Goal: Check status: Check status

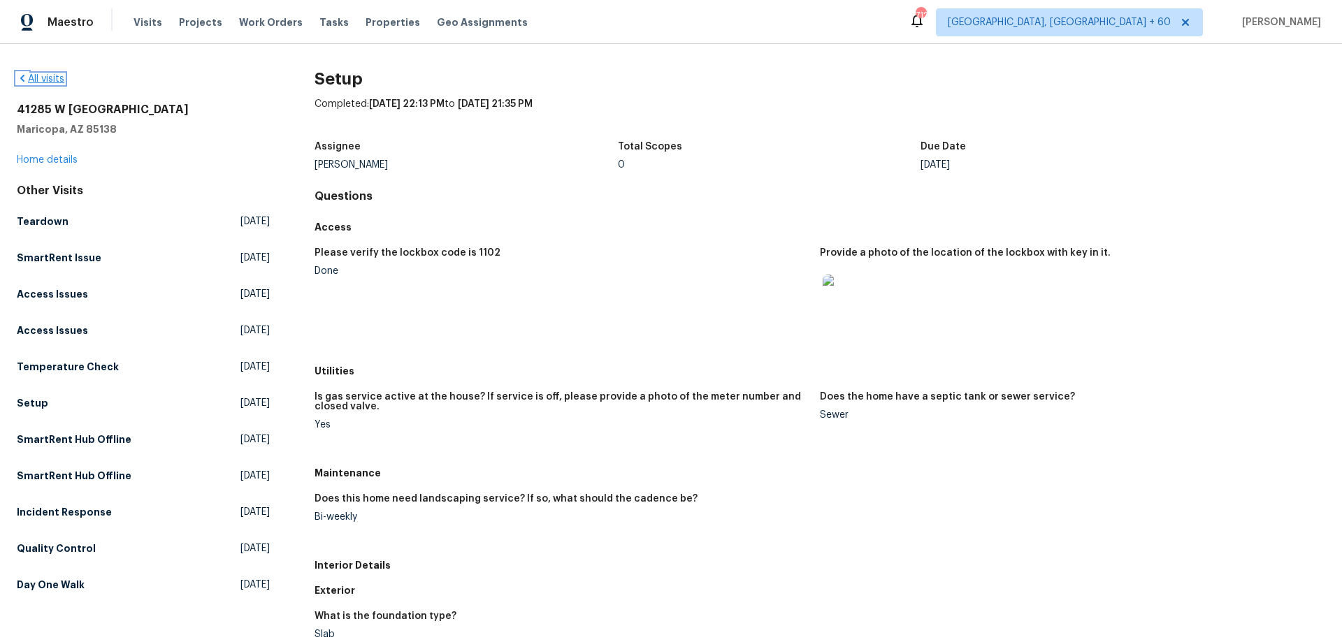
click at [30, 80] on link "All visits" at bounding box center [41, 79] width 48 height 10
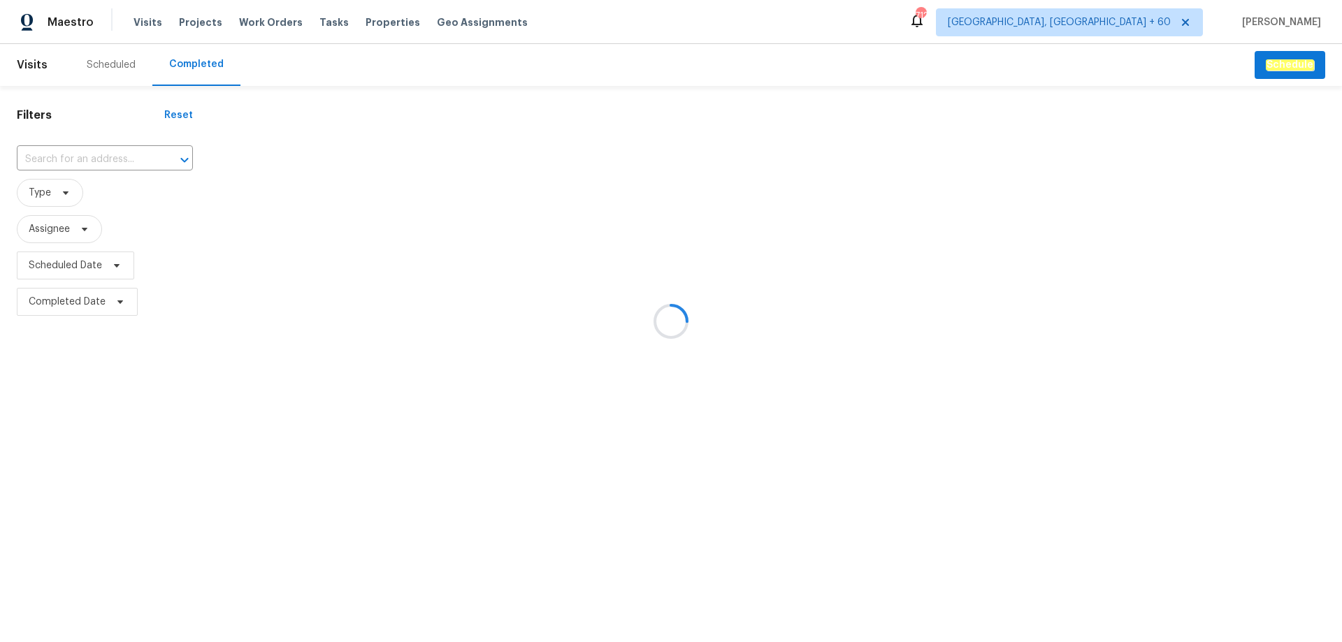
click at [95, 156] on div at bounding box center [671, 321] width 1342 height 642
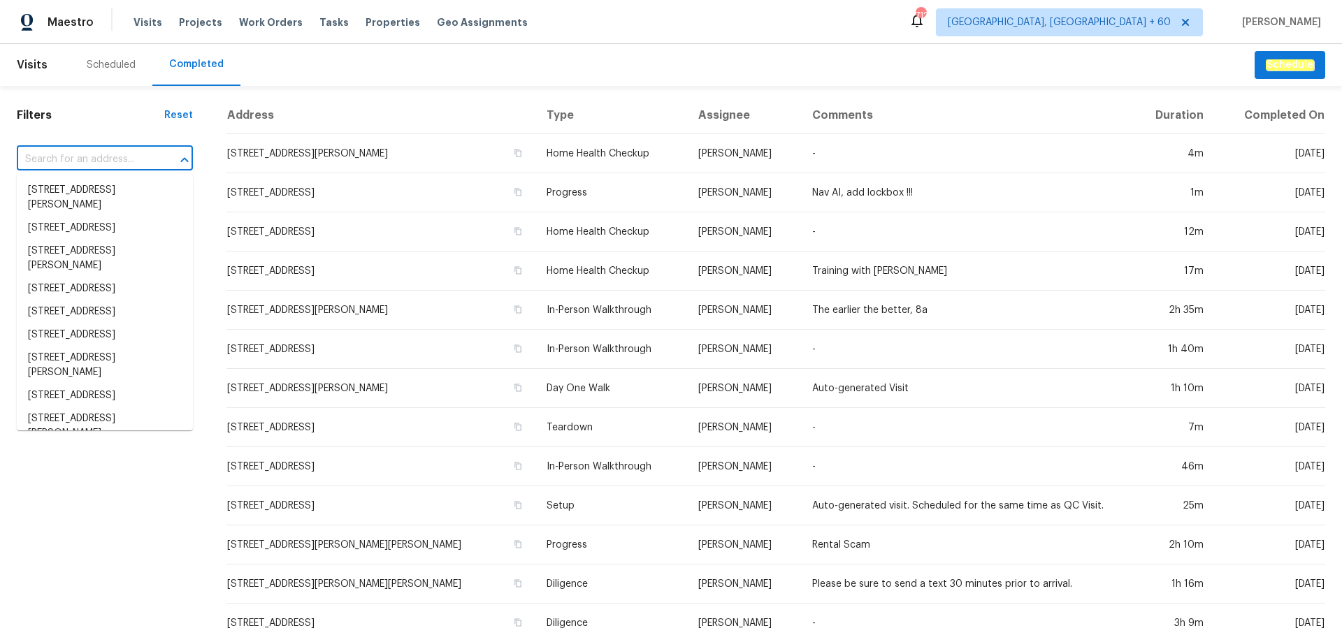
click at [94, 156] on input "text" at bounding box center [85, 160] width 137 height 22
paste input "[STREET_ADDRESS]"
type input "[STREET_ADDRESS]"
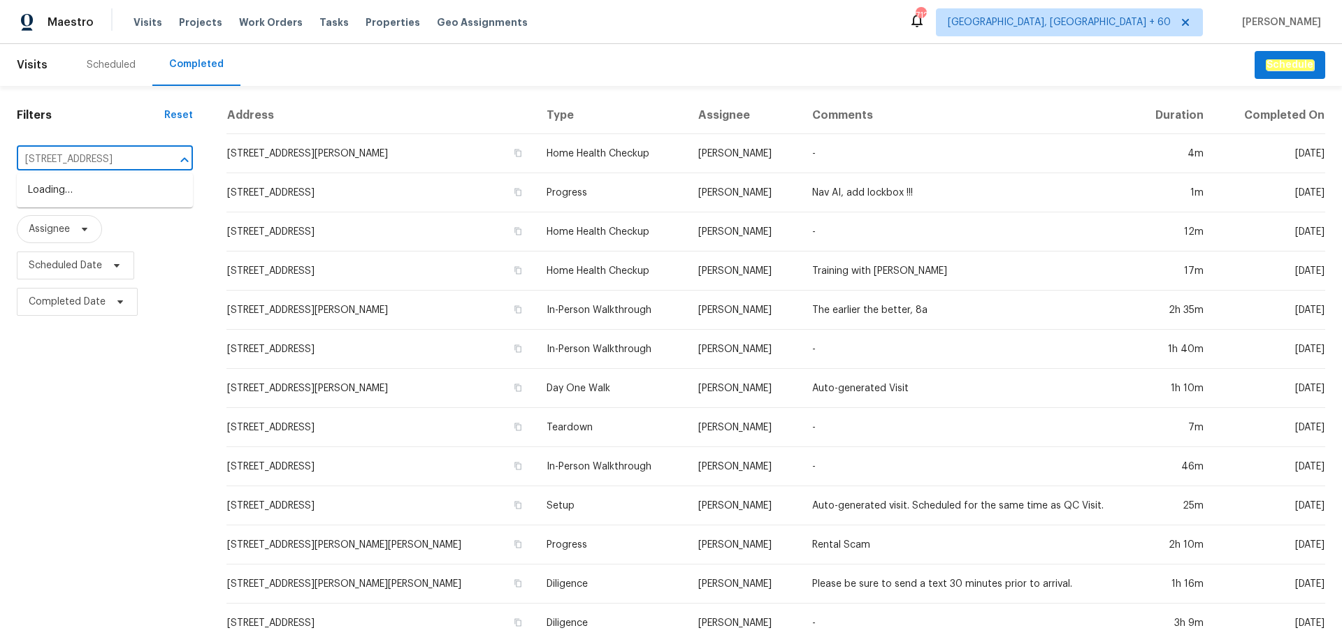
scroll to position [0, 78]
click at [106, 196] on li "[STREET_ADDRESS]" at bounding box center [105, 190] width 176 height 23
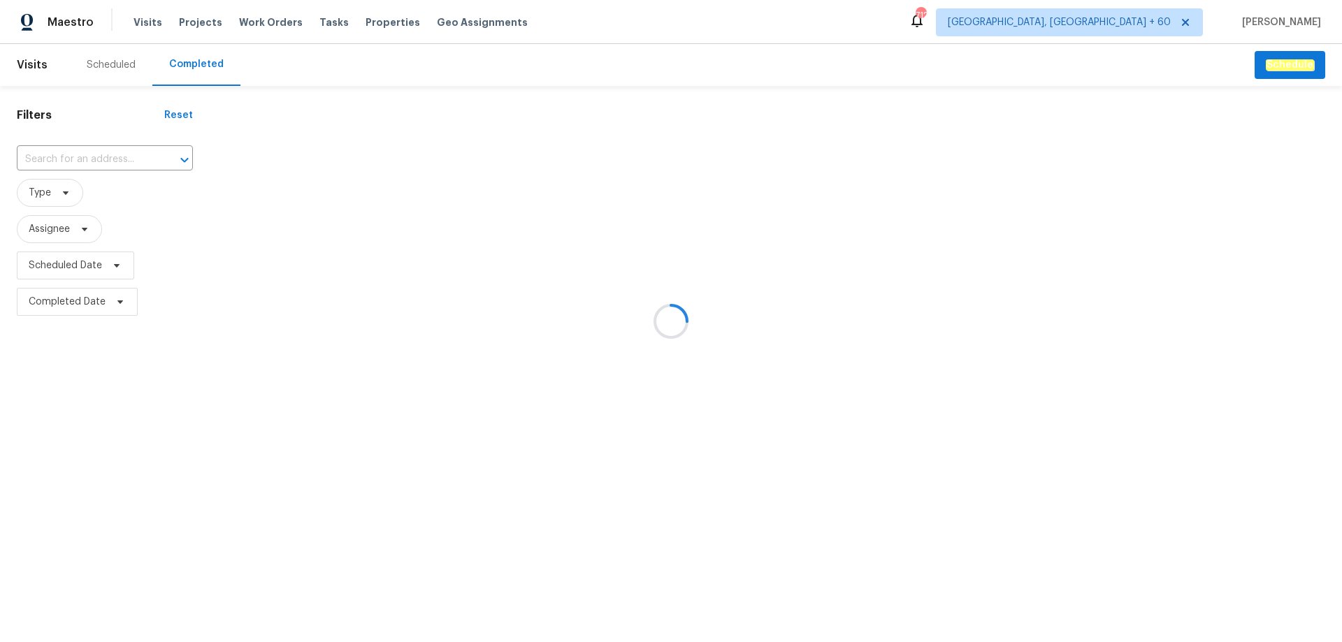
type input "[STREET_ADDRESS]"
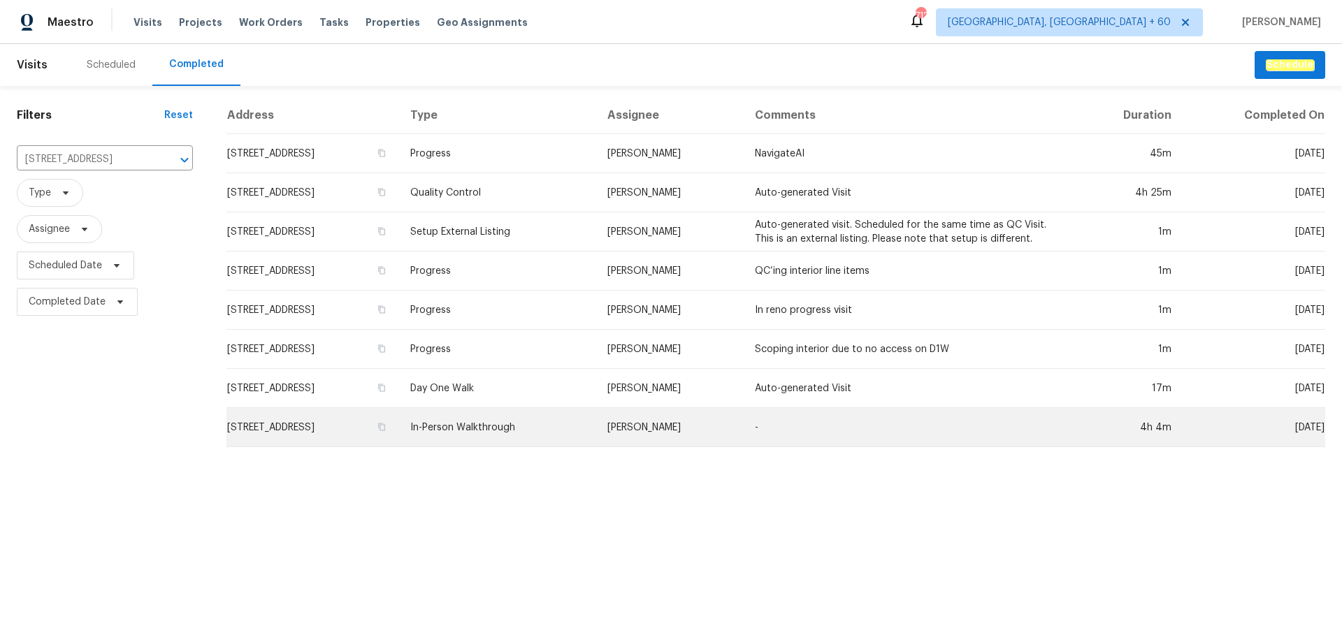
click at [551, 430] on td "In-Person Walkthrough" at bounding box center [497, 427] width 196 height 39
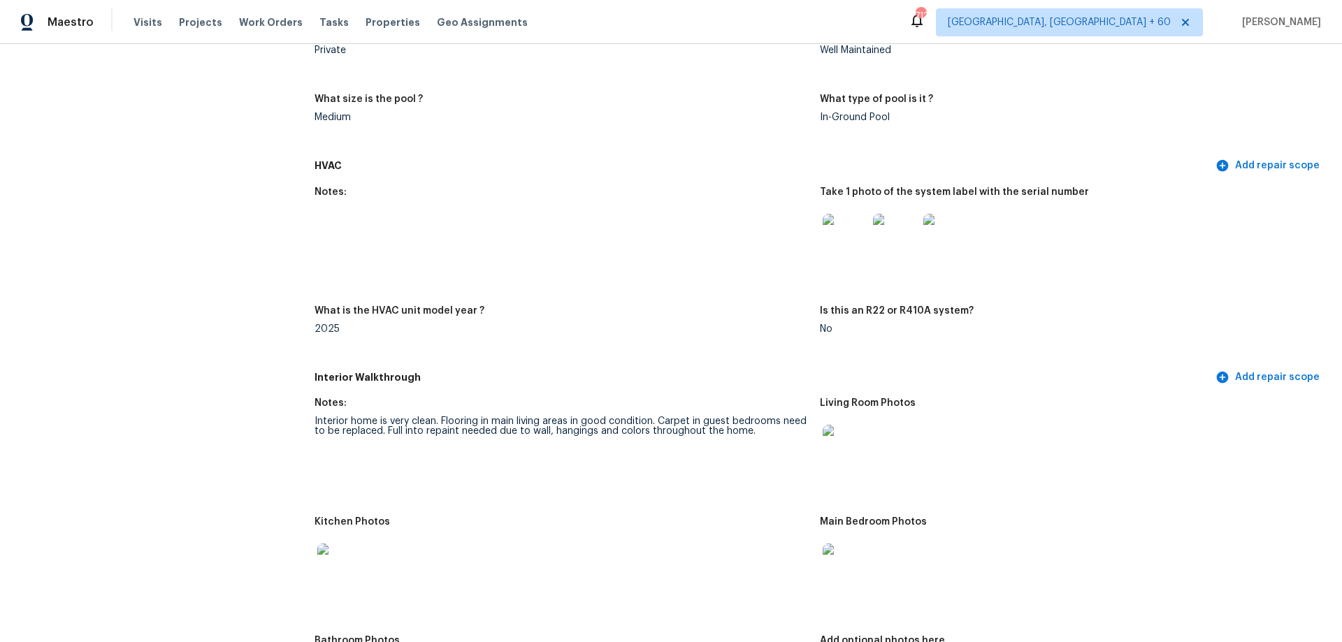
scroll to position [1537, 0]
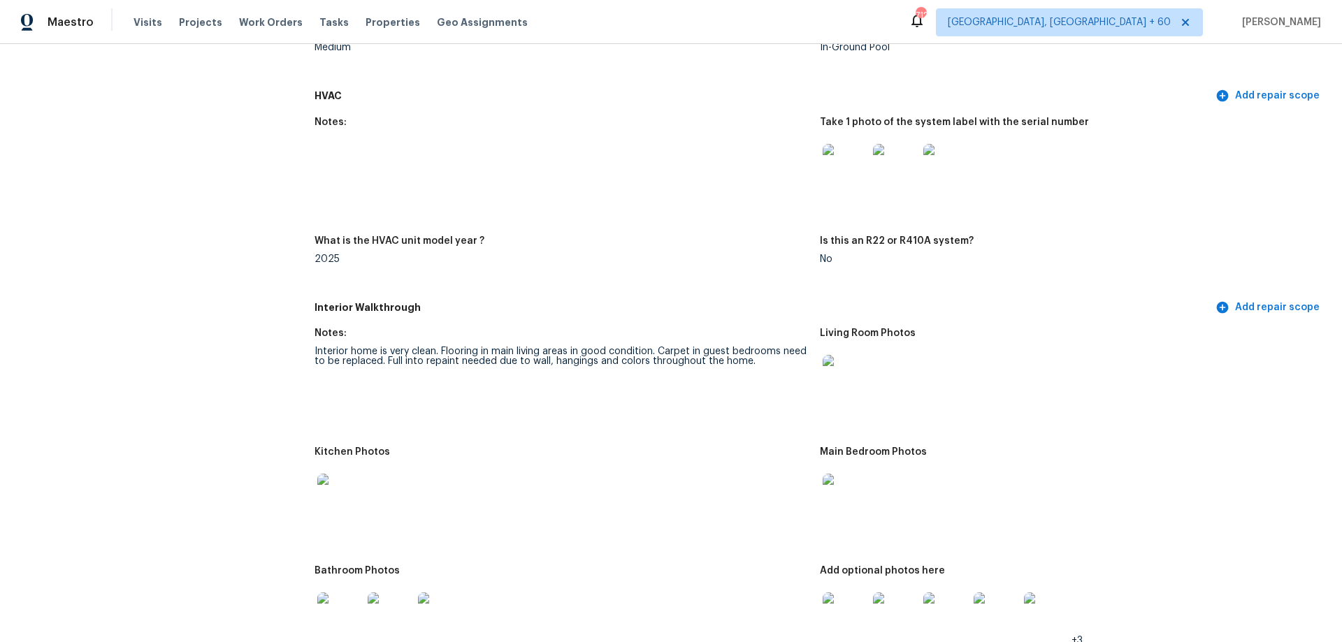
click at [836, 363] on img at bounding box center [844, 377] width 45 height 45
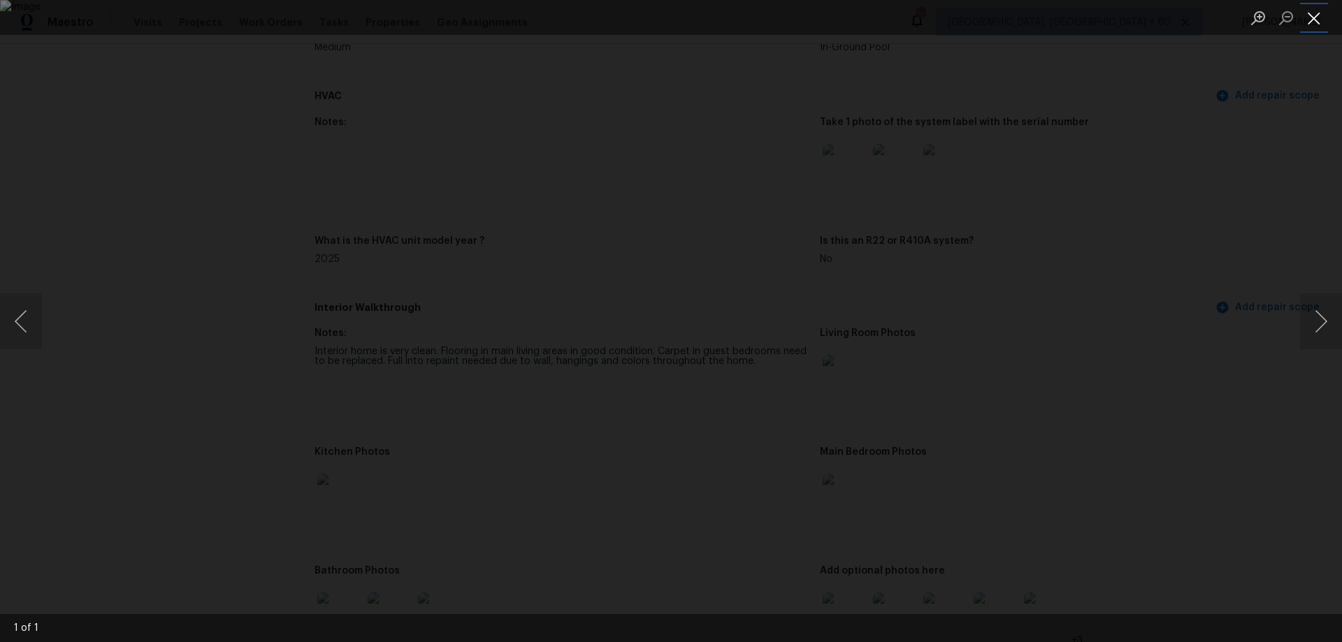
click at [1311, 18] on button "Close lightbox" at bounding box center [1314, 18] width 28 height 24
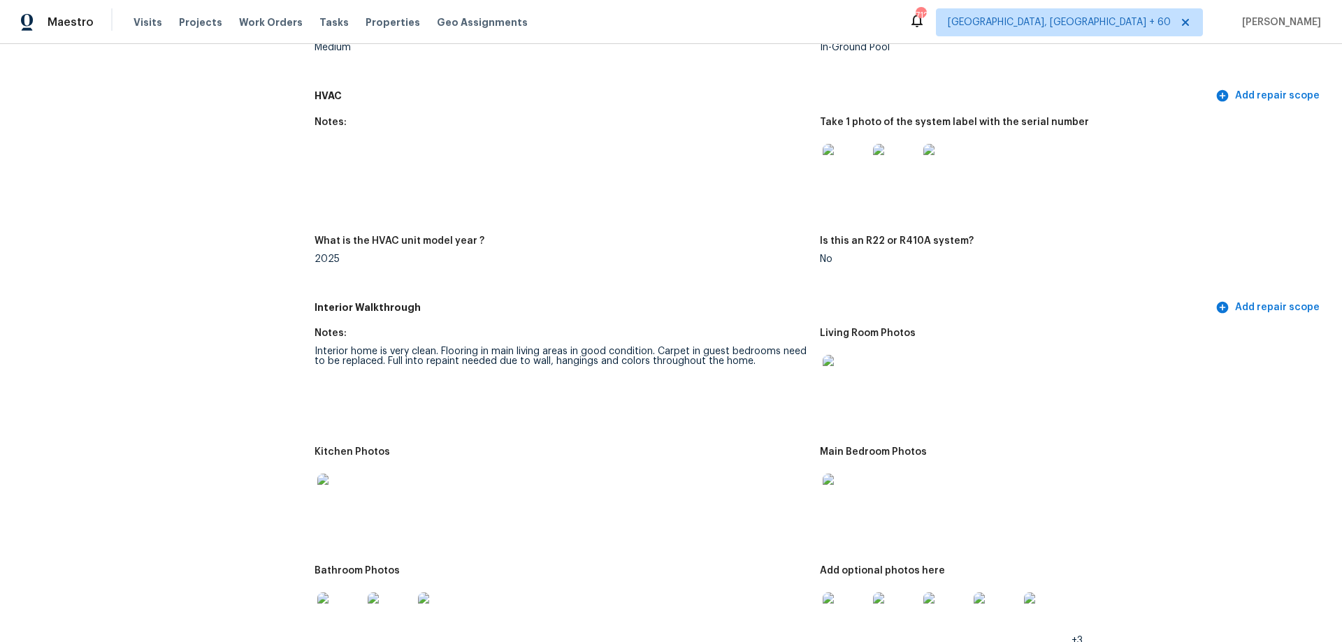
scroll to position [1607, 0]
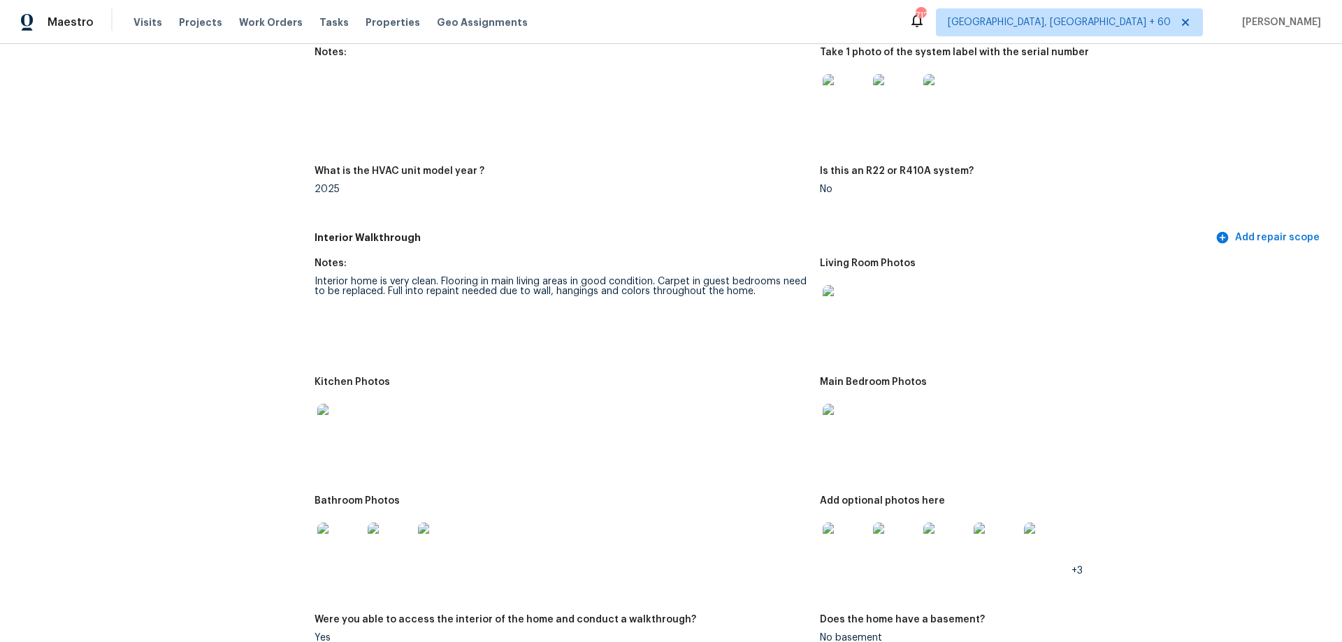
click at [827, 417] on img at bounding box center [844, 426] width 45 height 45
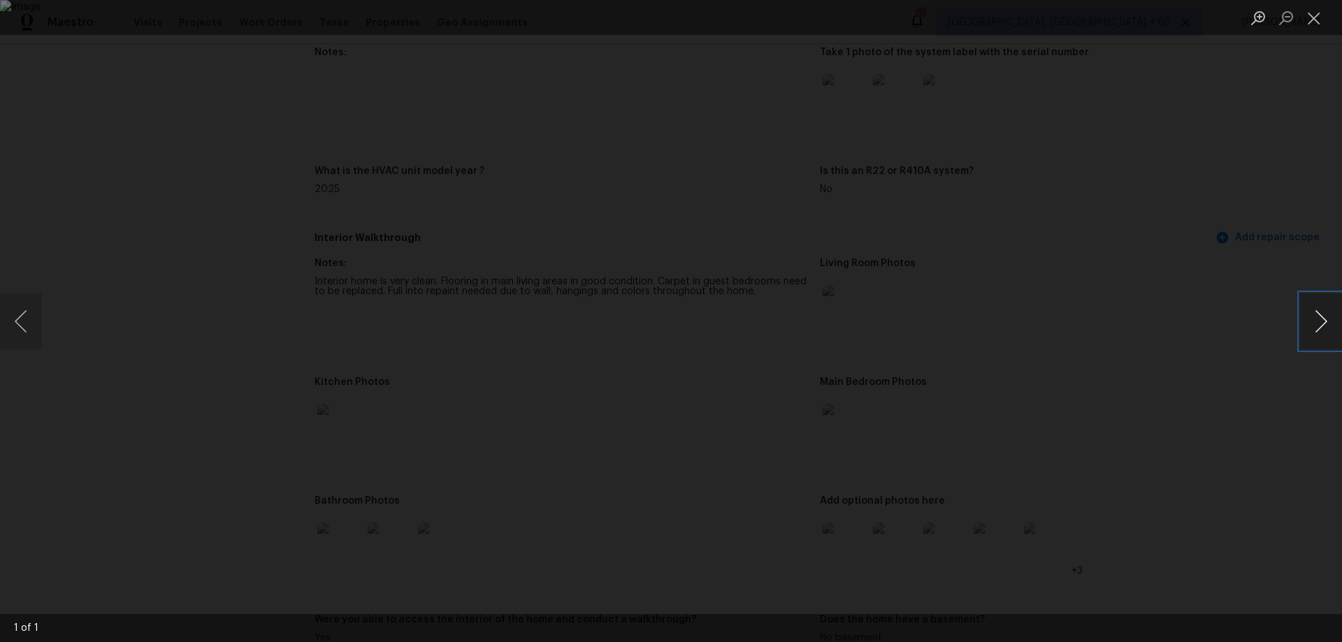
click at [1315, 325] on button "Next image" at bounding box center [1321, 321] width 42 height 56
click at [1310, 16] on button "Close lightbox" at bounding box center [1314, 18] width 28 height 24
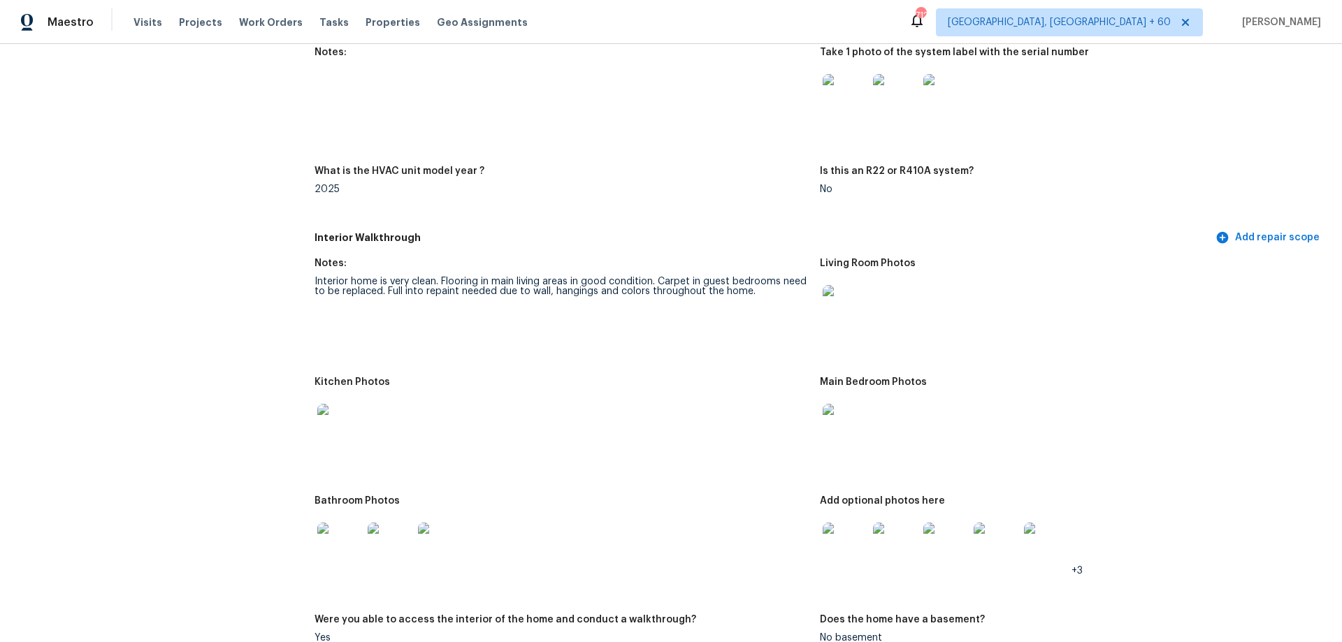
scroll to position [1677, 0]
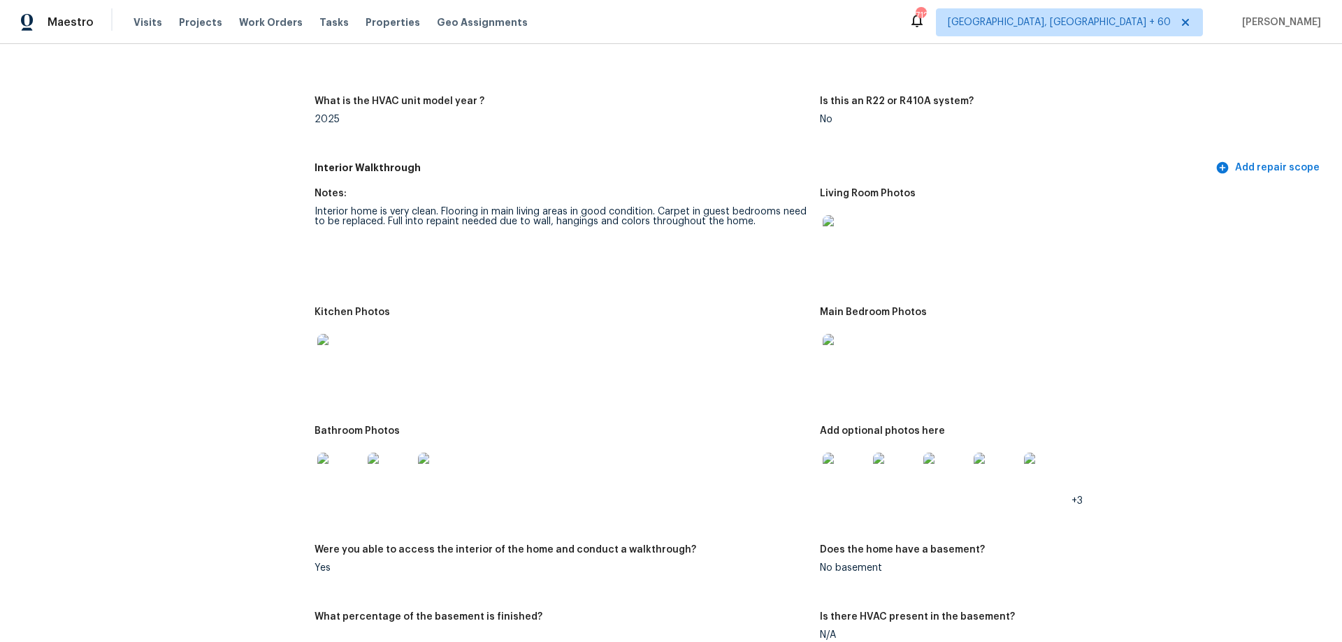
click at [838, 467] on img at bounding box center [844, 475] width 45 height 45
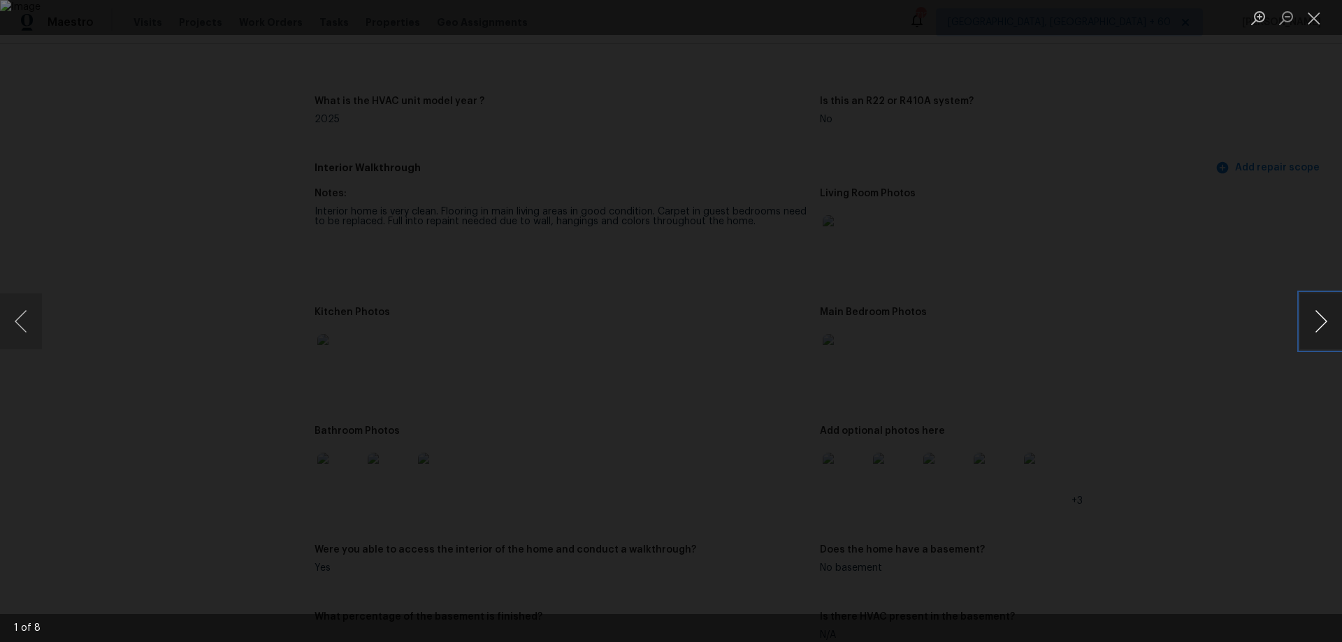
click at [1313, 332] on button "Next image" at bounding box center [1321, 321] width 42 height 56
click at [1309, 17] on button "Close lightbox" at bounding box center [1314, 18] width 28 height 24
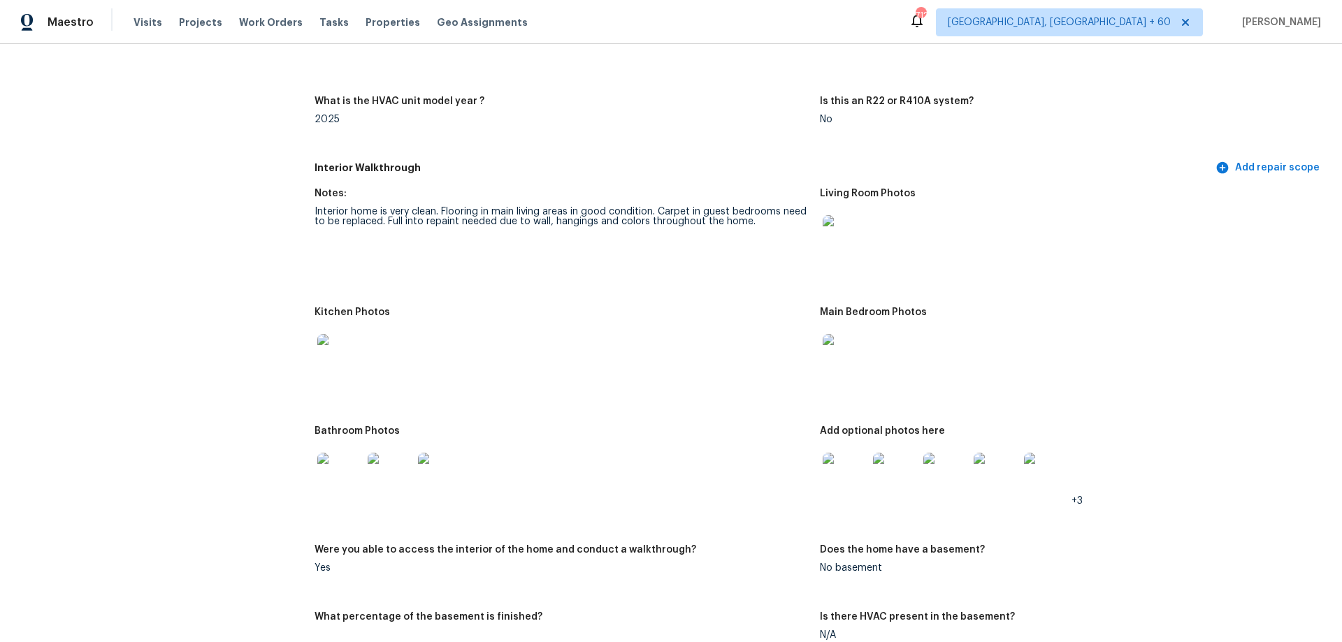
click at [852, 342] on img at bounding box center [844, 356] width 45 height 45
